Goal: Transaction & Acquisition: Purchase product/service

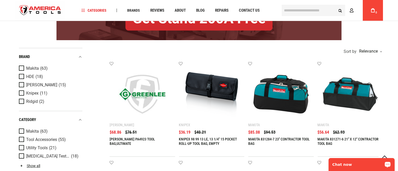
click at [367, 163] on p "Chat now" at bounding box center [358, 164] width 51 height 4
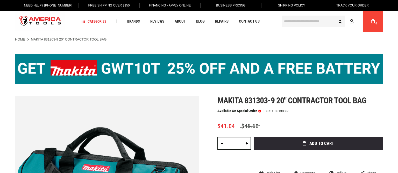
click at [222, 167] on div "Makita 831303-9 20" contractor tool bag Available on Special Order SKU 831303-9…" at bounding box center [301, 157] width 166 height 122
